Goal: Transaction & Acquisition: Purchase product/service

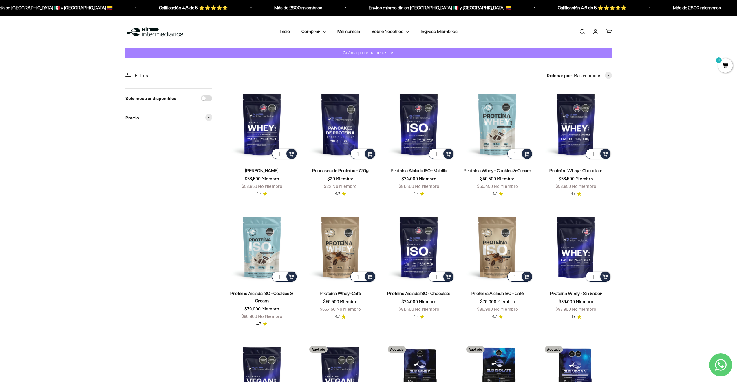
click at [161, 30] on img at bounding box center [154, 31] width 59 height 12
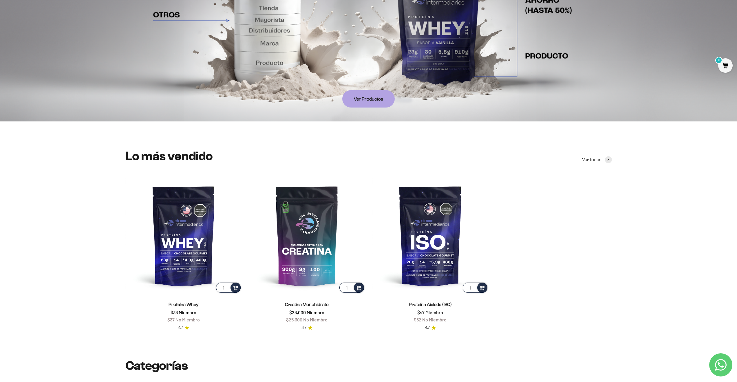
scroll to position [261, 0]
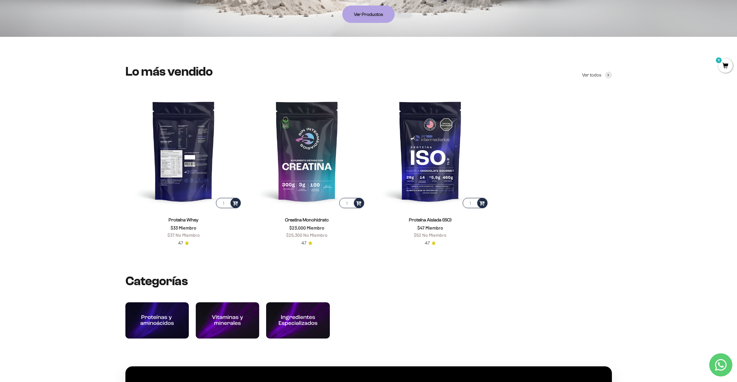
click at [185, 149] on img at bounding box center [183, 151] width 116 height 116
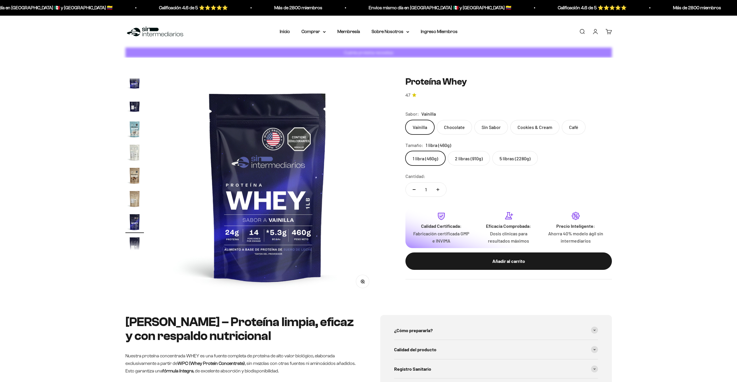
scroll to position [279, 0]
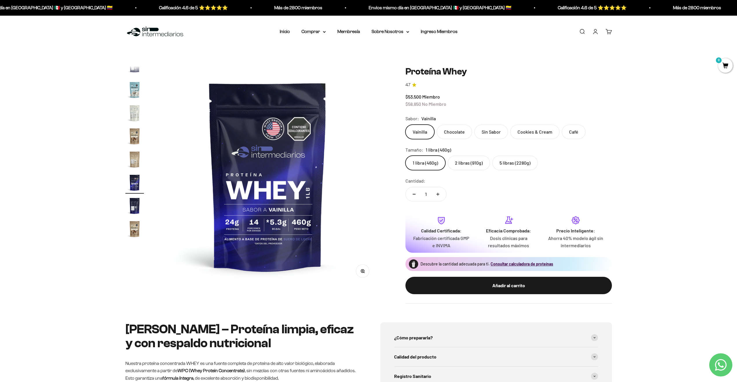
click at [447, 129] on label "Chocolate" at bounding box center [454, 132] width 35 height 14
click at [406, 125] on input "Chocolate" at bounding box center [405, 124] width 0 height 0
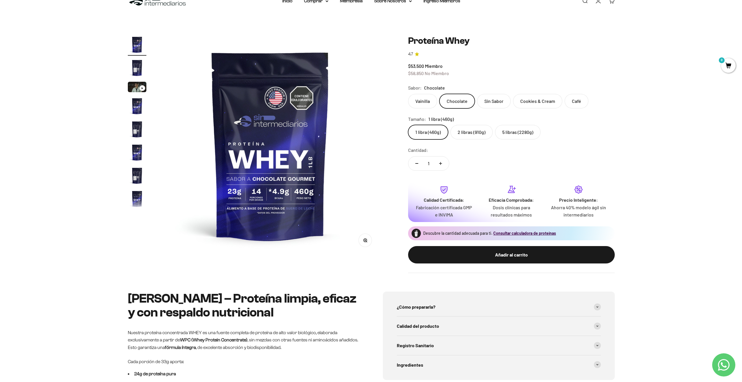
scroll to position [34, 0]
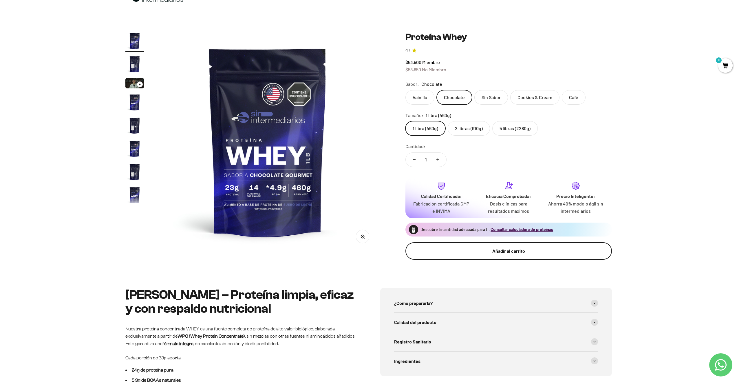
click at [466, 253] on div "Añadir al carrito" at bounding box center [508, 251] width 183 height 8
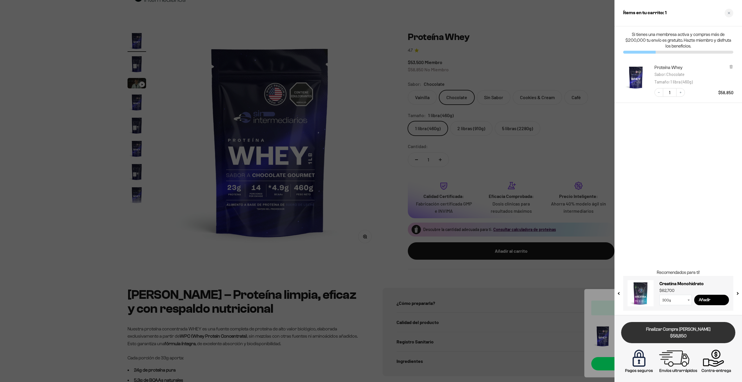
click at [675, 332] on link "Finalizar Compra Segura $58,850" at bounding box center [678, 332] width 114 height 21
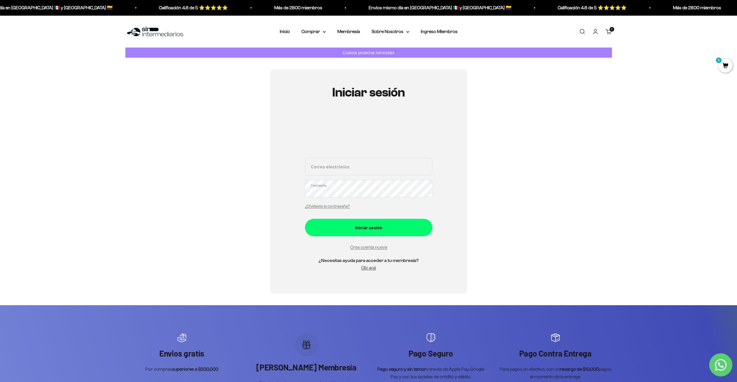
click at [354, 24] on div "Menú Buscar Inicio Comprar Proteínas Ver Todos Whey Iso Vegan Pancakes Pre-Entr…" at bounding box center [368, 32] width 737 height 32
click at [350, 36] on div "Menú Buscar Inicio Comprar Proteínas Ver Todos Whey Iso Vegan Pancakes Pre-Entr…" at bounding box center [368, 32] width 737 height 32
click at [349, 33] on link "Membresía" at bounding box center [349, 31] width 23 height 5
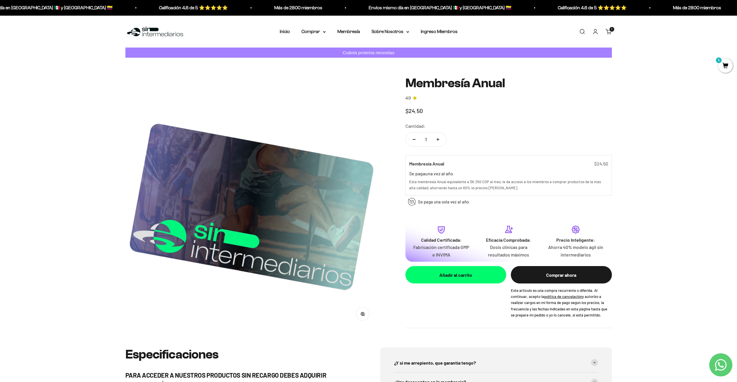
click at [147, 31] on img at bounding box center [154, 31] width 59 height 12
